Goal: Task Accomplishment & Management: Manage account settings

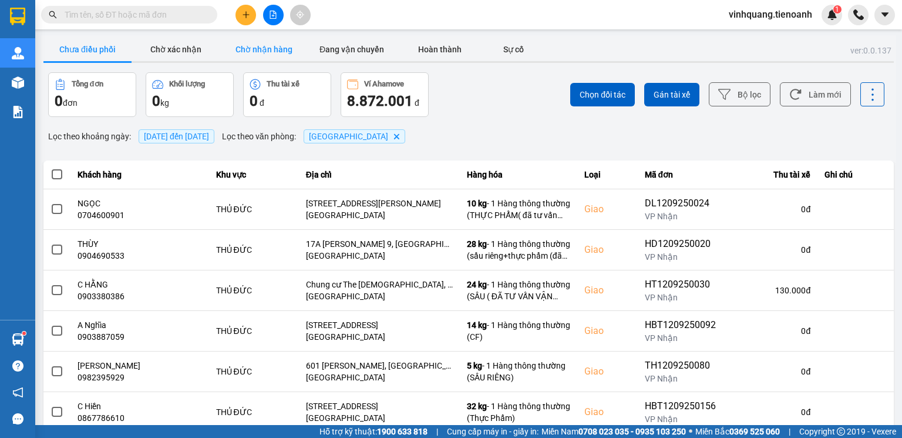
drag, startPoint x: 263, startPoint y: 46, endPoint x: 235, endPoint y: 59, distance: 30.8
click at [263, 46] on button "Chờ nhận hàng" at bounding box center [264, 49] width 88 height 23
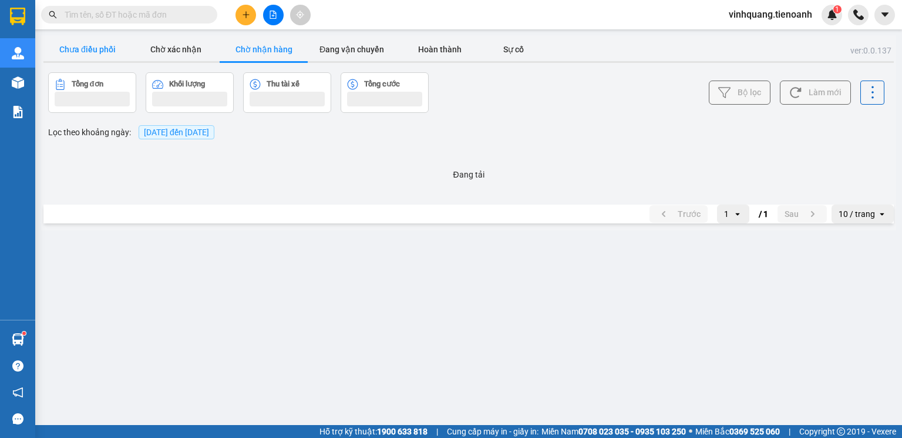
click at [101, 55] on button "Chưa điều phối" at bounding box center [87, 49] width 88 height 23
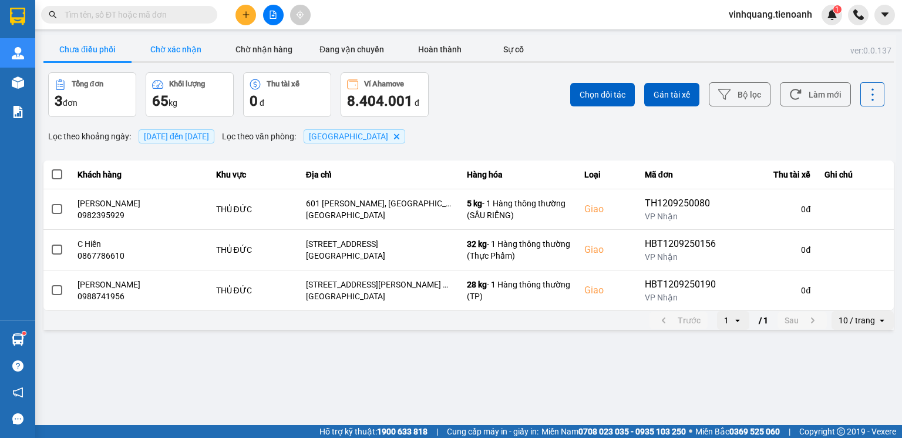
click at [169, 53] on button "Chờ xác nhận" at bounding box center [176, 49] width 88 height 23
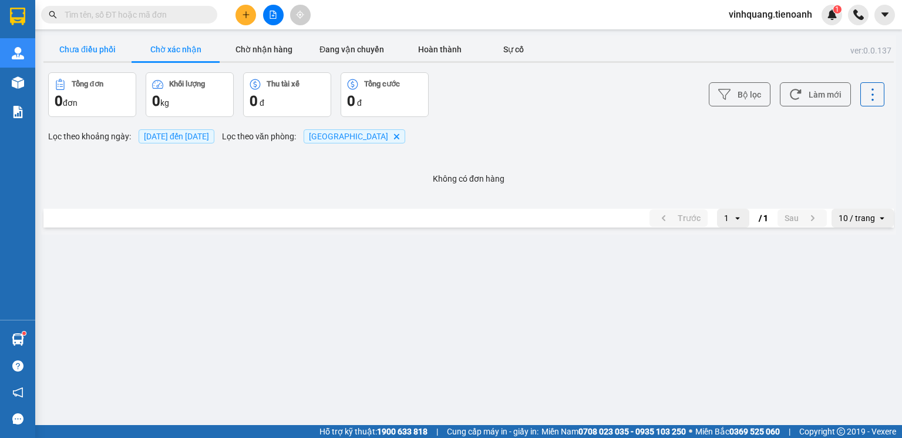
click at [99, 56] on button "Chưa điều phối" at bounding box center [87, 49] width 88 height 23
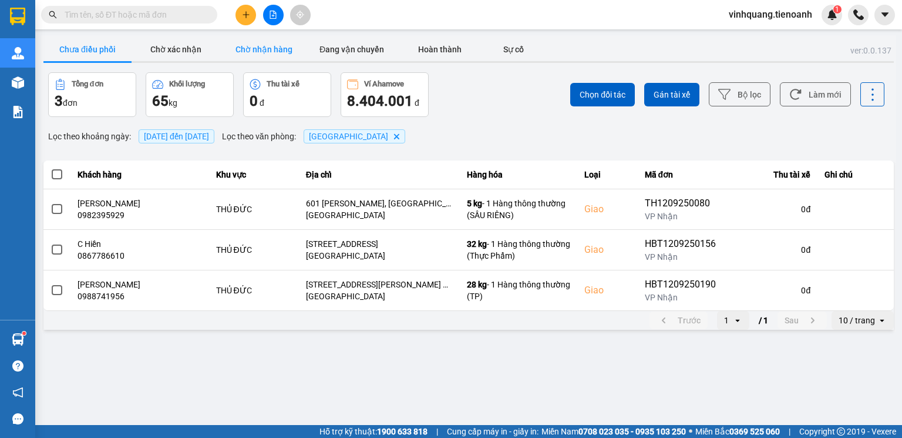
click at [265, 51] on button "Chờ nhận hàng" at bounding box center [264, 49] width 88 height 23
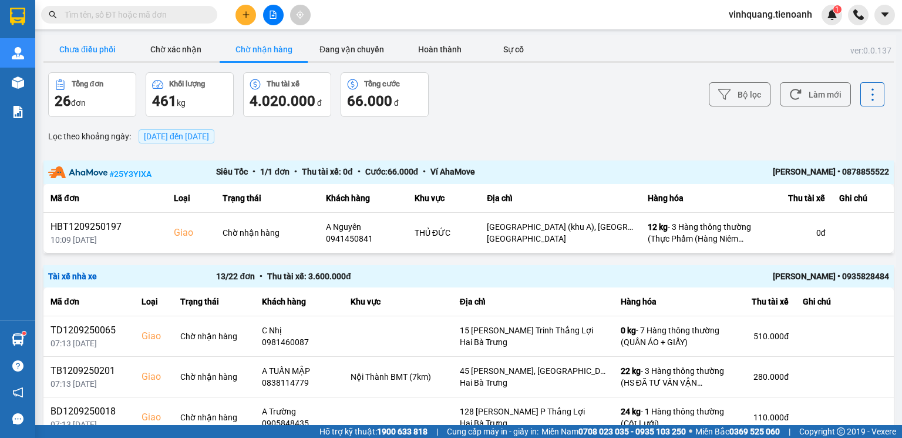
click at [95, 49] on button "Chưa điều phối" at bounding box center [87, 49] width 88 height 23
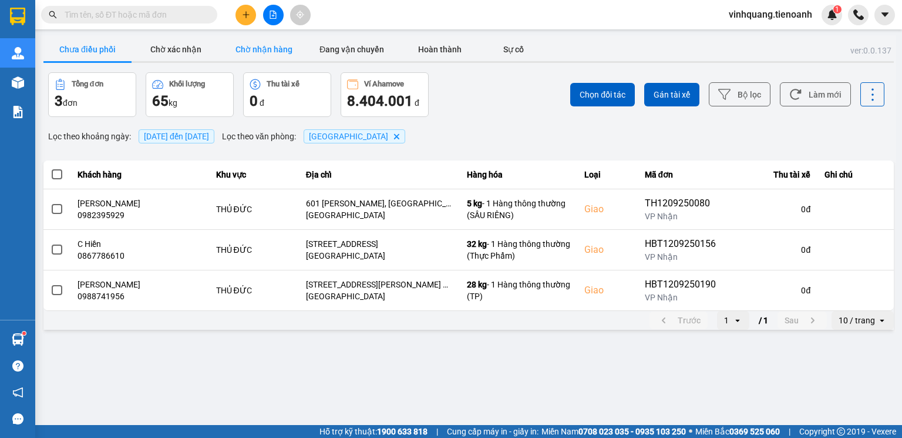
click at [290, 46] on button "Chờ nhận hàng" at bounding box center [264, 49] width 88 height 23
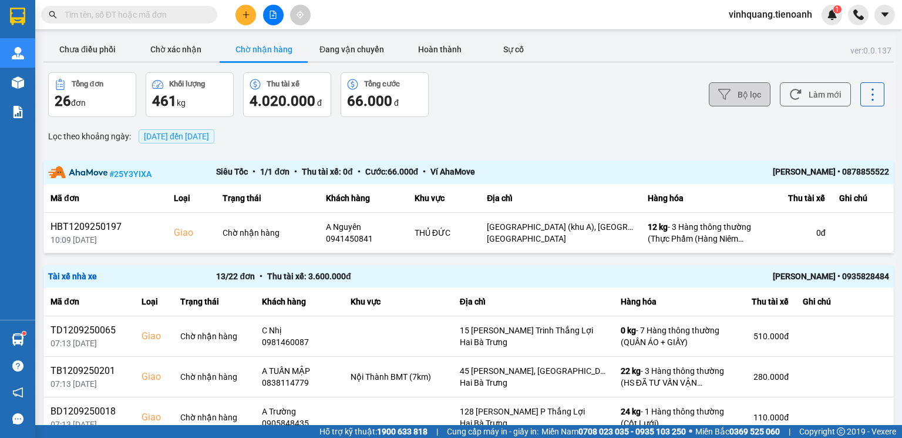
click at [734, 101] on button "Bộ lọc" at bounding box center [740, 94] width 62 height 24
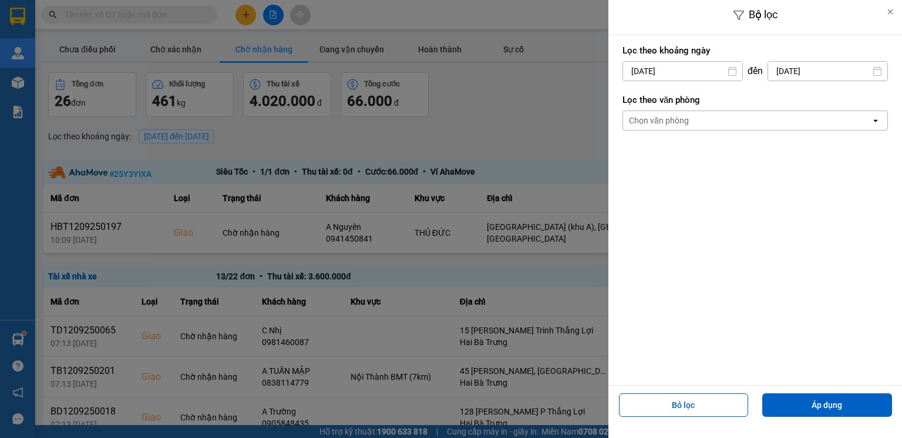
click at [667, 122] on div "Chọn văn phòng" at bounding box center [659, 121] width 60 height 12
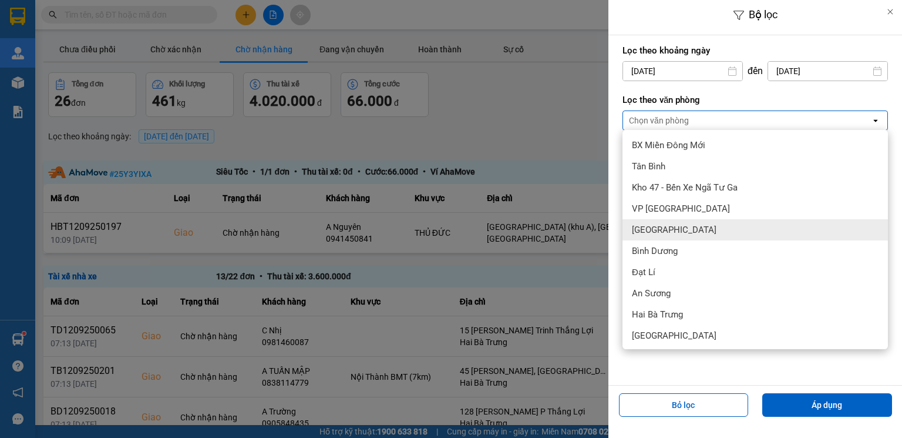
click at [668, 231] on div "[GEOGRAPHIC_DATA]" at bounding box center [755, 229] width 265 height 21
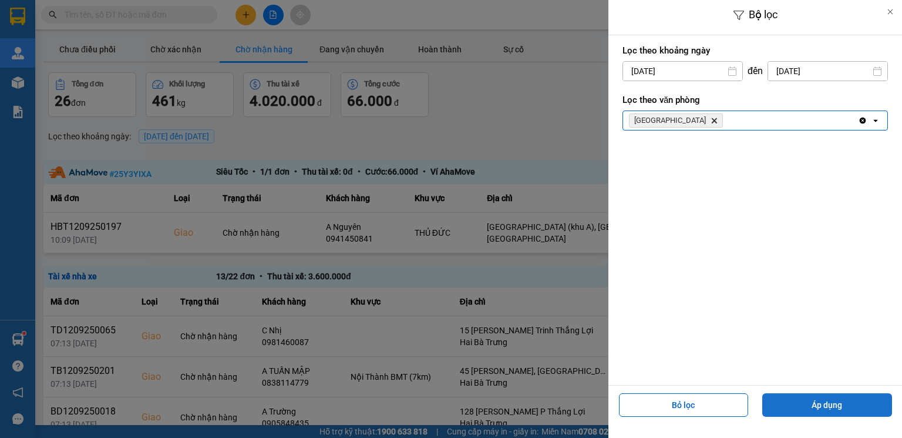
click at [829, 407] on button "Áp dụng" at bounding box center [827, 404] width 130 height 23
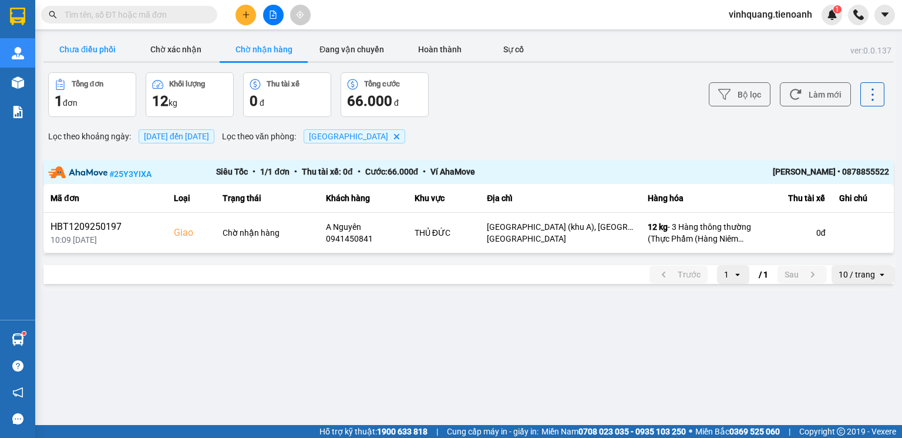
click at [102, 45] on button "Chưa điều phối" at bounding box center [87, 49] width 88 height 23
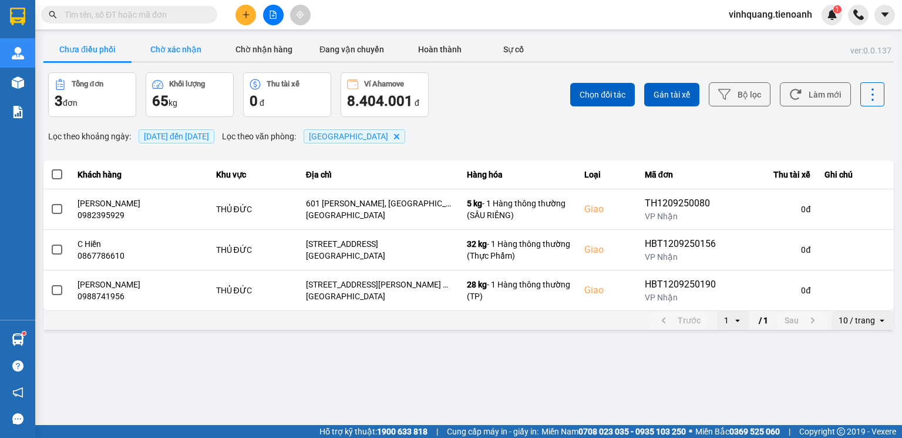
click at [188, 55] on button "Chờ xác nhận" at bounding box center [176, 49] width 88 height 23
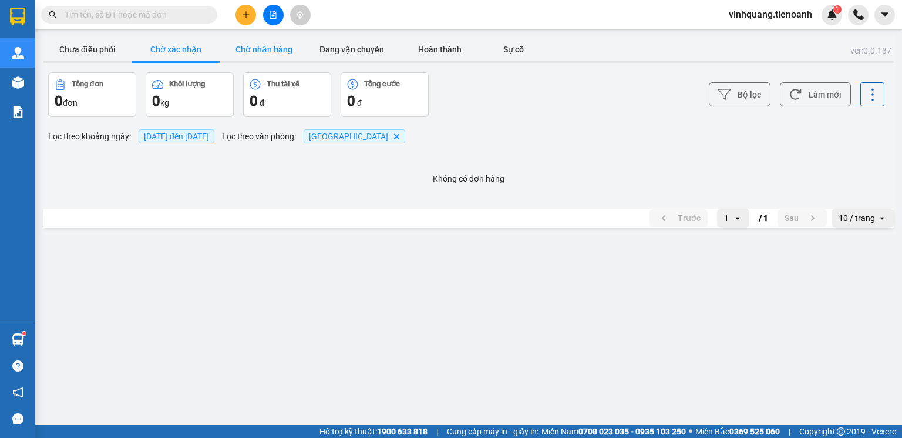
click at [265, 51] on button "Chờ nhận hàng" at bounding box center [264, 49] width 88 height 23
click at [86, 52] on button "Chưa điều phối" at bounding box center [87, 49] width 88 height 23
